Goal: Information Seeking & Learning: Understand process/instructions

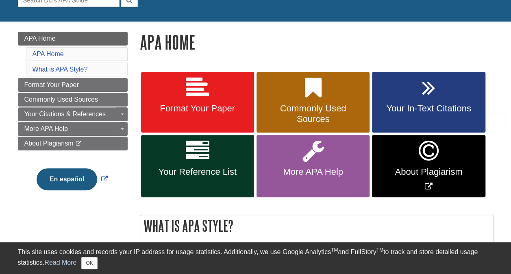
scroll to position [96, 0]
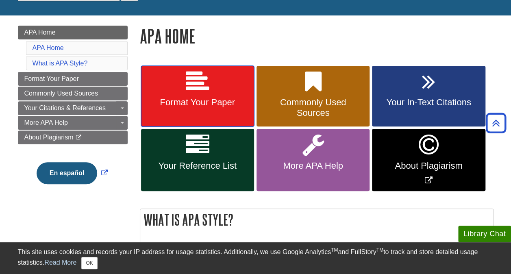
click at [238, 75] on link "Format Your Paper" at bounding box center [197, 96] width 113 height 61
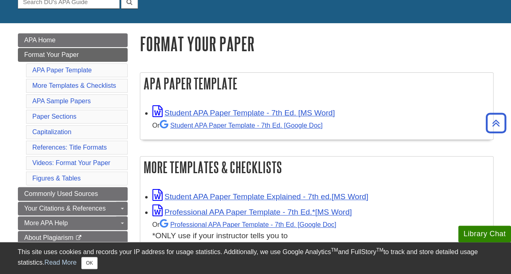
scroll to position [87, 0]
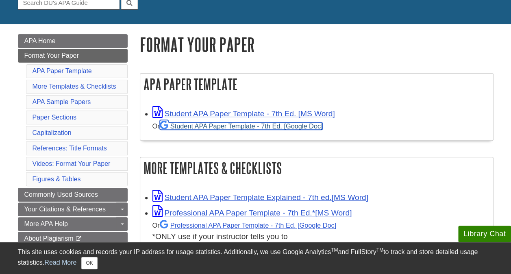
click at [228, 127] on link "Student APA Paper Template - 7th Ed. [Google Doc]" at bounding box center [241, 125] width 163 height 7
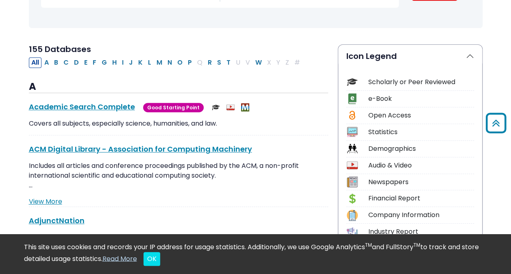
scroll to position [155, 0]
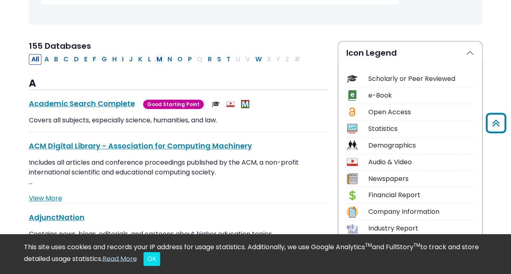
click at [155, 57] on button "M" at bounding box center [159, 59] width 11 height 11
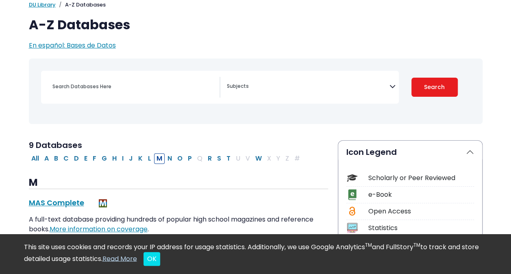
select select "Database Subject Filter"
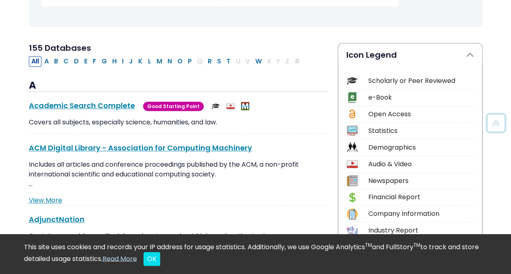
scroll to position [155, 0]
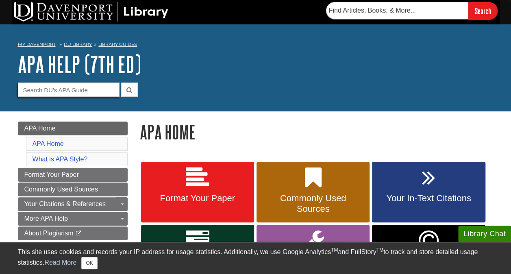
click at [92, 88] on input "Guide Search Terms" at bounding box center [69, 90] width 102 height 14
type input "department"
click at [134, 93] on button "submit" at bounding box center [129, 90] width 17 height 14
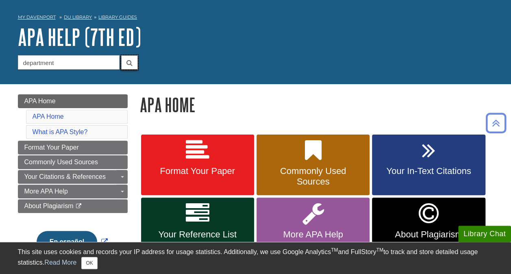
scroll to position [26, 0]
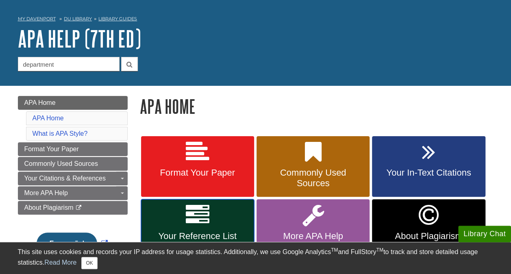
click at [227, 219] on link "Your Reference List" at bounding box center [197, 230] width 113 height 62
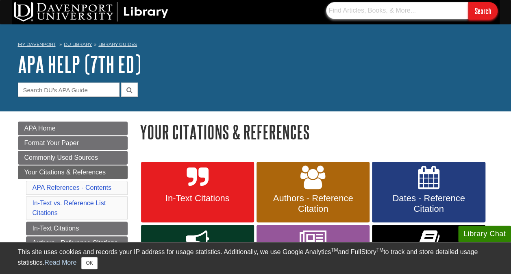
click at [410, 11] on input "text" at bounding box center [397, 10] width 142 height 17
